Goal: Task Accomplishment & Management: Use online tool/utility

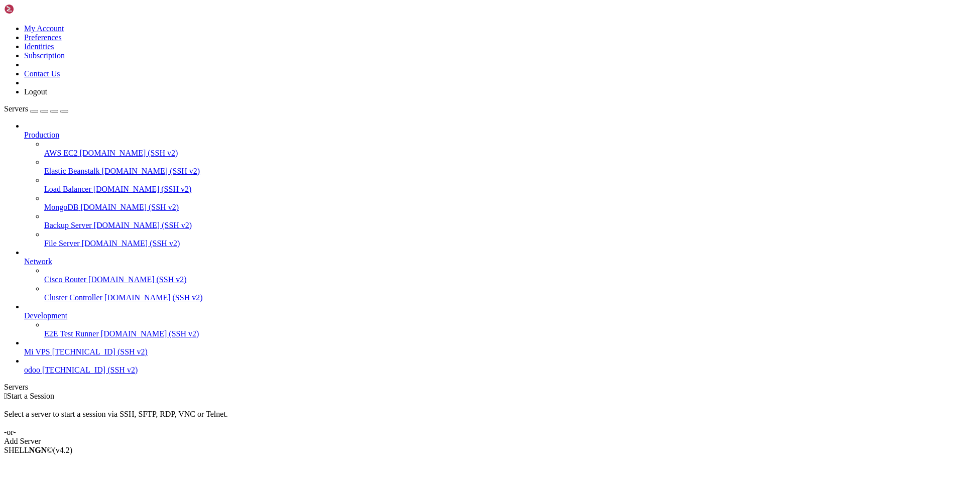
click at [40, 374] on span "odoo" at bounding box center [32, 370] width 16 height 9
click at [45, 374] on span "[TECHNICAL_ID] (SSH v2)" at bounding box center [89, 370] width 95 height 9
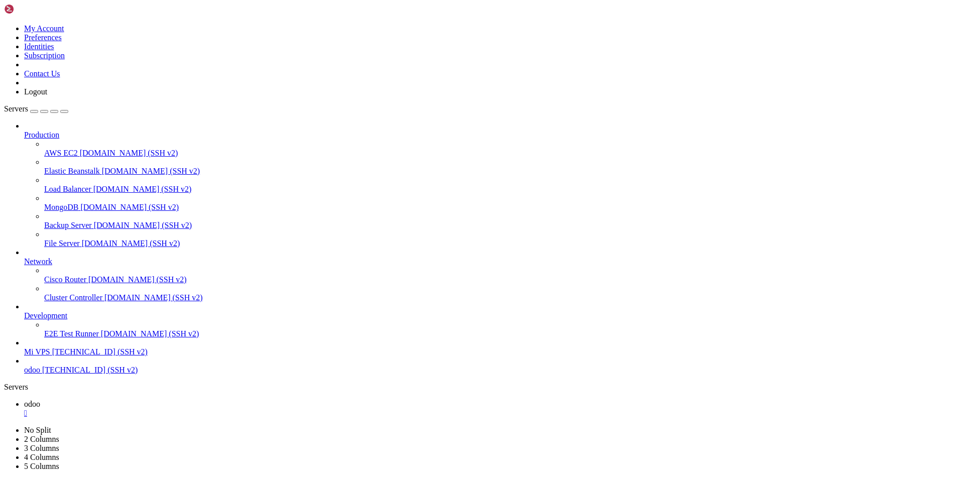
click at [40, 374] on span "odoo" at bounding box center [32, 370] width 16 height 9
click at [64, 356] on span "[TECHNICAL_ID] (SSH v2)" at bounding box center [99, 351] width 95 height 9
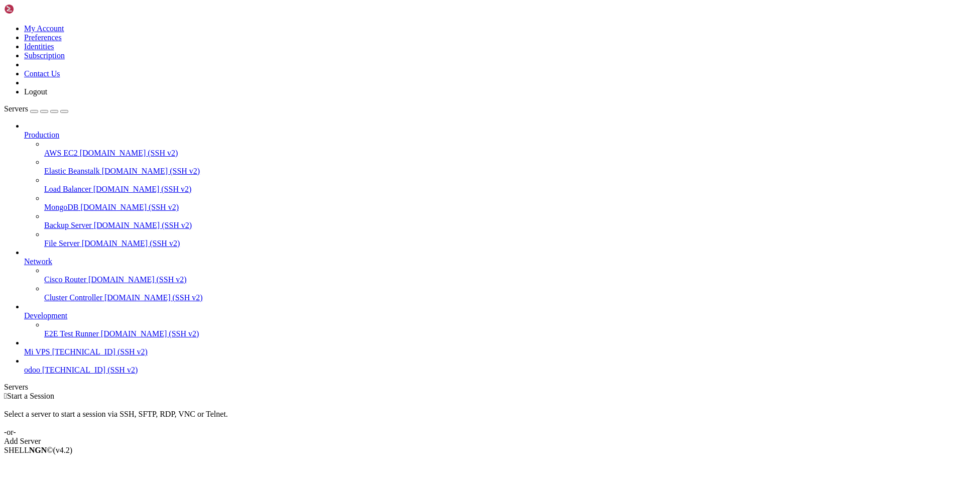
click at [64, 356] on span "[TECHNICAL_ID] (SSH v2)" at bounding box center [99, 351] width 95 height 9
click at [174, 409] on div "" at bounding box center [490, 413] width 932 height 9
click at [48, 374] on span "[TECHNICAL_ID] (SSH v2)" at bounding box center [89, 370] width 95 height 9
click at [45, 374] on span "[TECHNICAL_ID] (SSH v2)" at bounding box center [89, 370] width 95 height 9
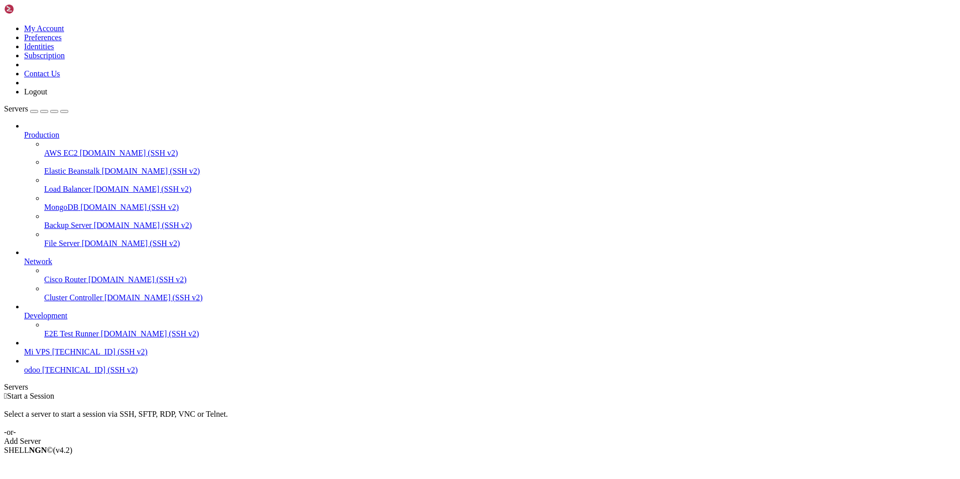
drag, startPoint x: 45, startPoint y: 409, endPoint x: 66, endPoint y: 399, distance: 23.6
click at [46, 374] on span "[TECHNICAL_ID] (SSH v2)" at bounding box center [89, 370] width 95 height 9
drag, startPoint x: 211, startPoint y: 858, endPoint x: 89, endPoint y: 859, distance: 122.5
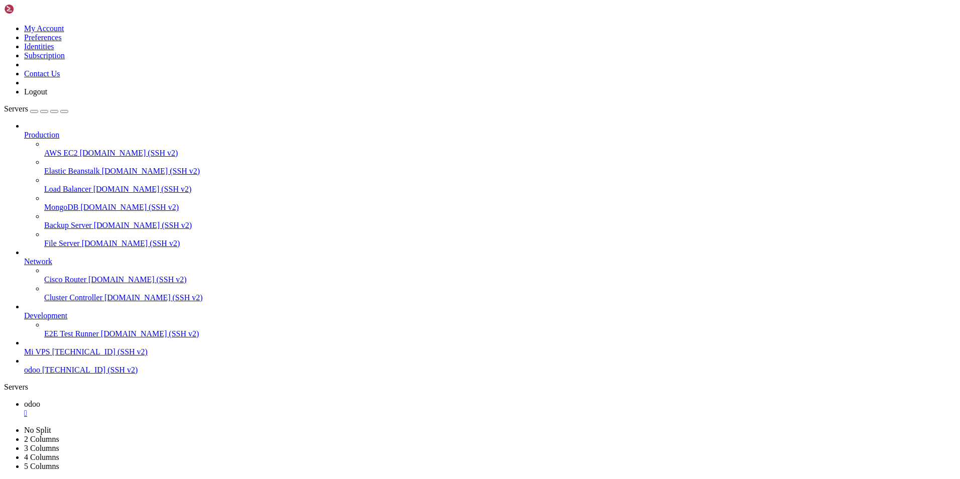
drag, startPoint x: 232, startPoint y: 860, endPoint x: 76, endPoint y: 856, distance: 156.7
drag, startPoint x: 9, startPoint y: 595, endPoint x: 265, endPoint y: 957, distance: 443.9
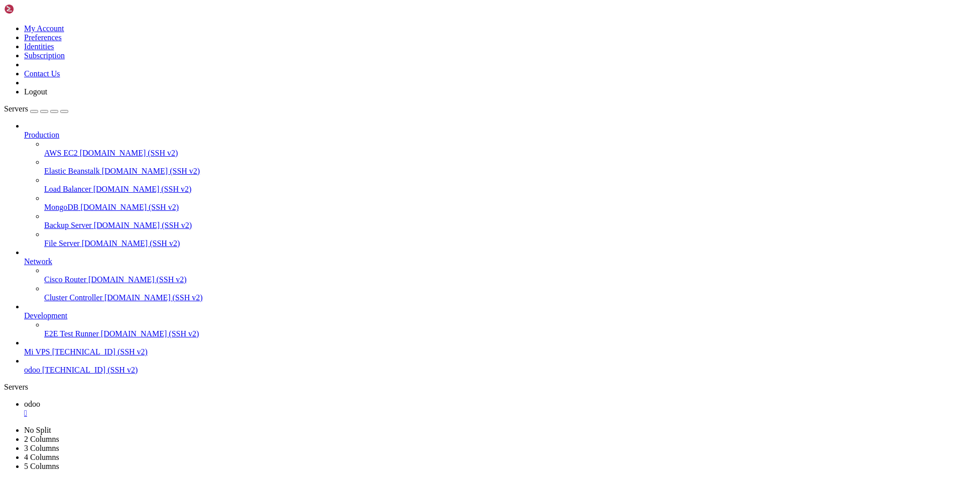
copy div "from odoo import api, fields, models class AccountMove(models.Model): _inherit …"
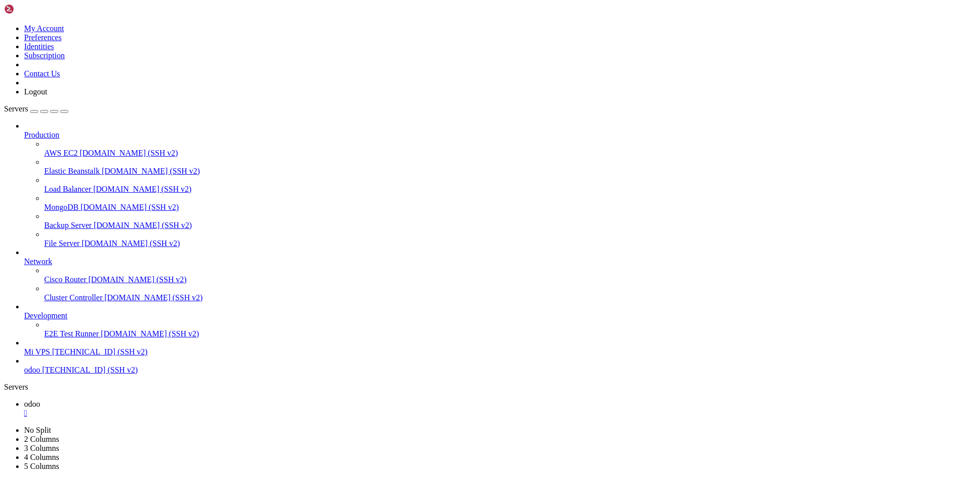
drag, startPoint x: 9, startPoint y: 671, endPoint x: 173, endPoint y: 961, distance: 332.6
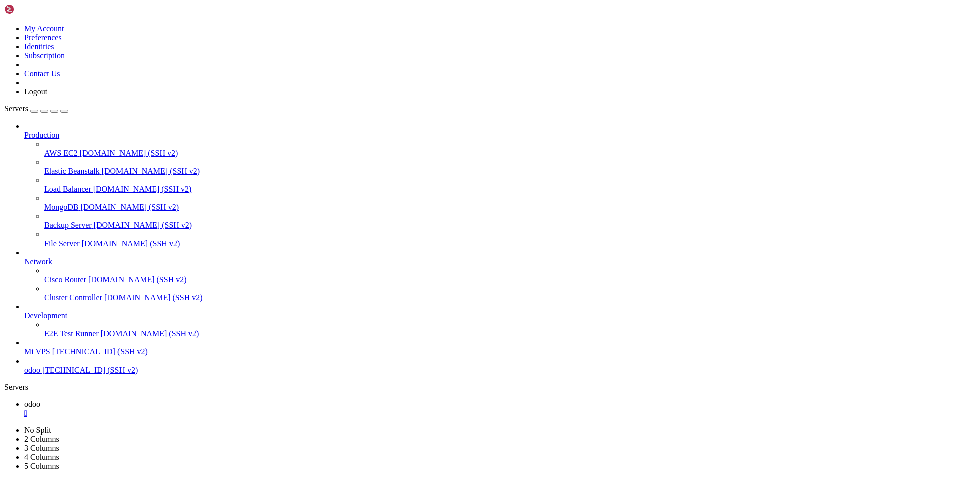
drag, startPoint x: 124, startPoint y: 594, endPoint x: 436, endPoint y: 953, distance: 475.9
drag, startPoint x: 108, startPoint y: 644, endPoint x: 221, endPoint y: 951, distance: 327.4
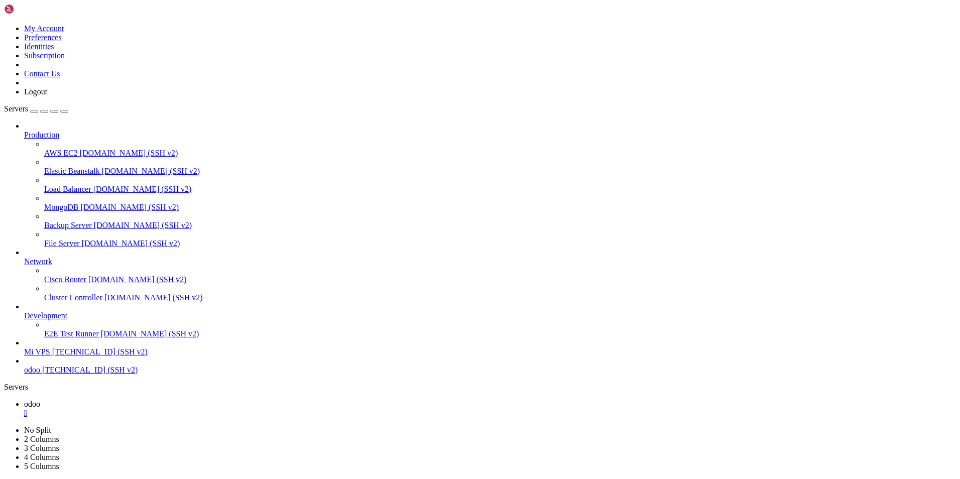
drag, startPoint x: 39, startPoint y: 796, endPoint x: 198, endPoint y: 953, distance: 223.0
drag, startPoint x: 8, startPoint y: 695, endPoint x: 242, endPoint y: 965, distance: 357.1
